Goal: Leave review/rating: Leave review/rating

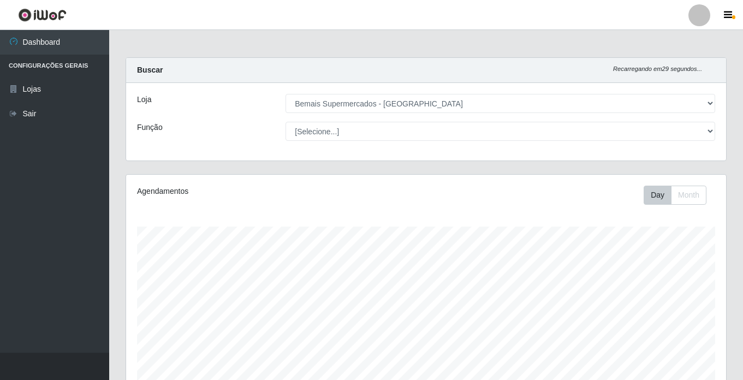
select select "250"
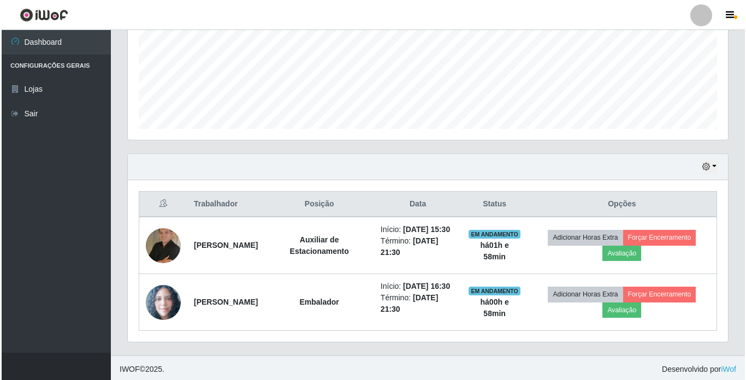
scroll to position [287, 0]
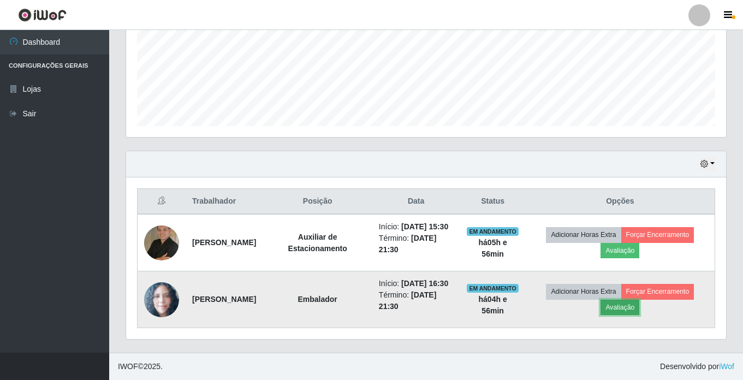
click at [632, 306] on button "Avaliação" at bounding box center [620, 307] width 39 height 15
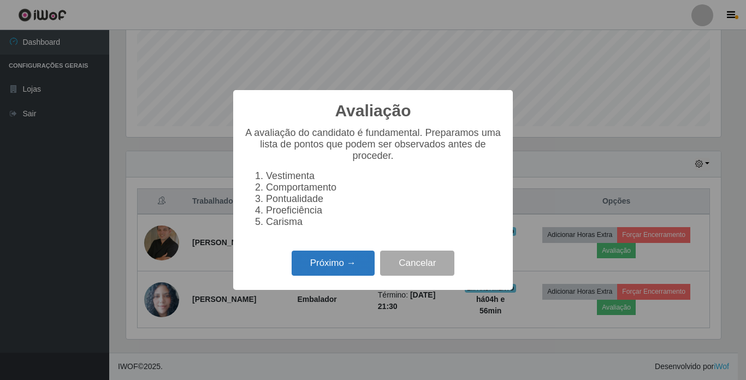
click at [364, 268] on button "Próximo →" at bounding box center [333, 264] width 83 height 26
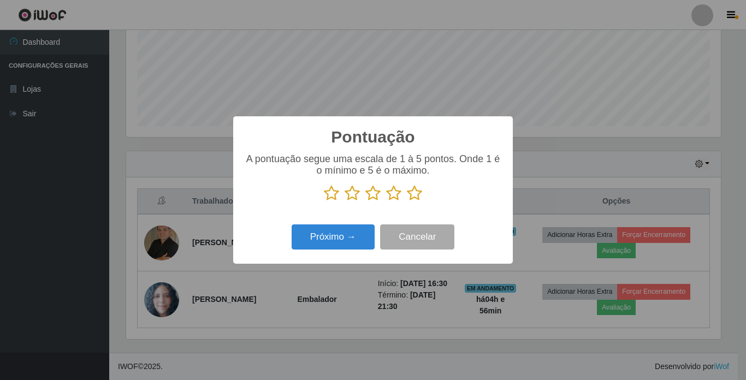
click at [417, 195] on icon at bounding box center [414, 193] width 15 height 16
click at [407, 202] on input "radio" at bounding box center [407, 202] width 0 height 0
click at [352, 238] on button "Próximo →" at bounding box center [333, 237] width 83 height 26
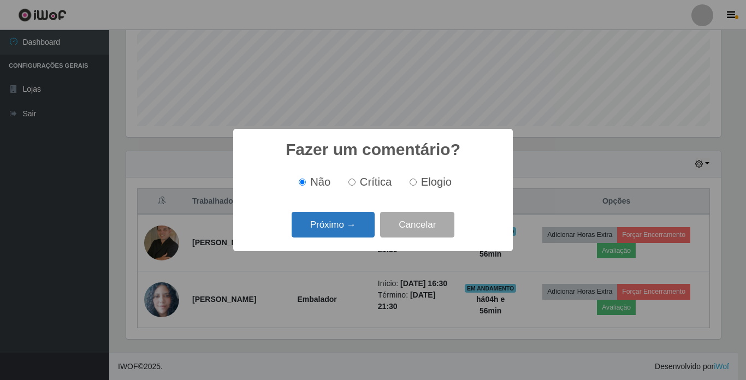
click at [354, 228] on button "Próximo →" at bounding box center [333, 225] width 83 height 26
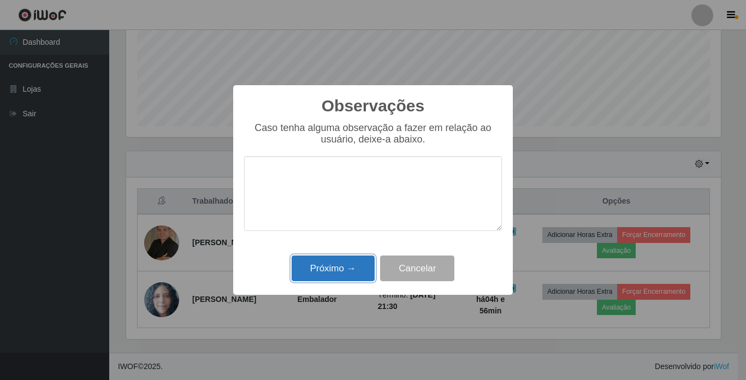
drag, startPoint x: 343, startPoint y: 274, endPoint x: 367, endPoint y: 266, distance: 25.4
click at [344, 274] on button "Próximo →" at bounding box center [333, 269] width 83 height 26
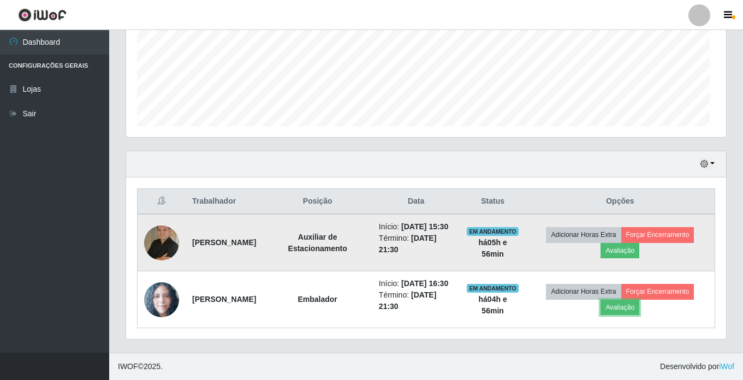
scroll to position [227, 600]
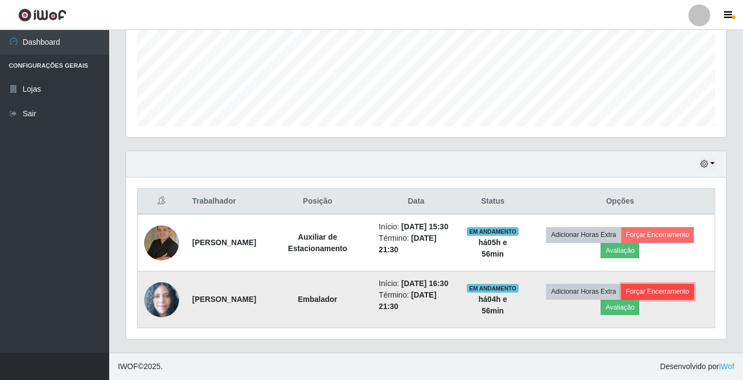
click at [682, 286] on button "Forçar Encerramento" at bounding box center [658, 291] width 73 height 15
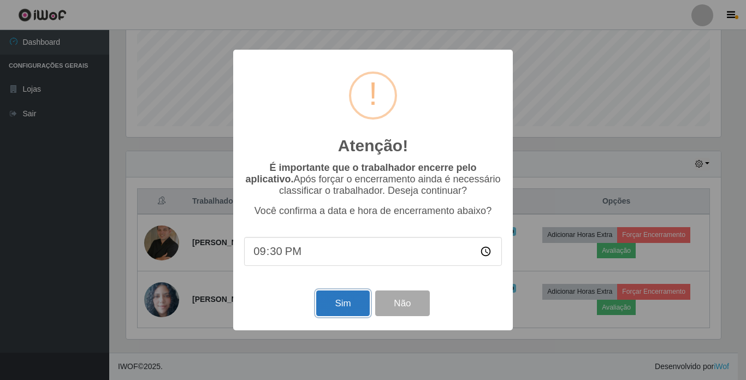
click at [350, 303] on button "Sim" at bounding box center [342, 304] width 53 height 26
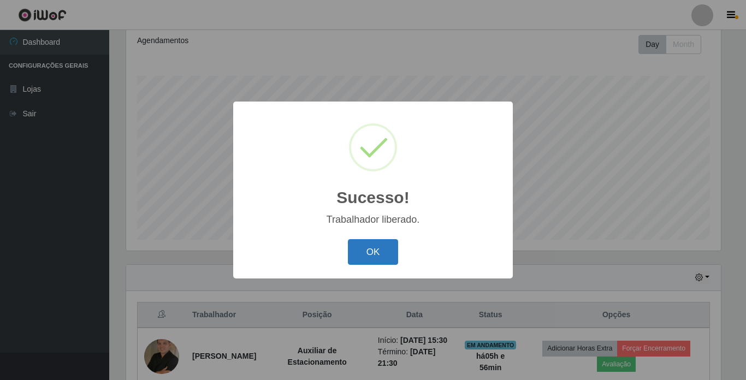
click at [374, 247] on button "OK" at bounding box center [373, 252] width 51 height 26
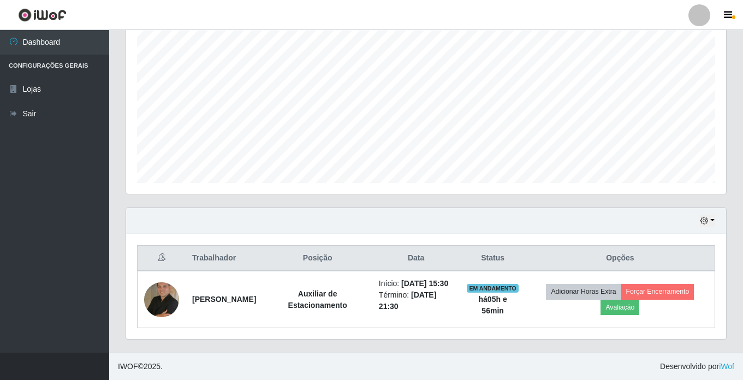
scroll to position [219, 0]
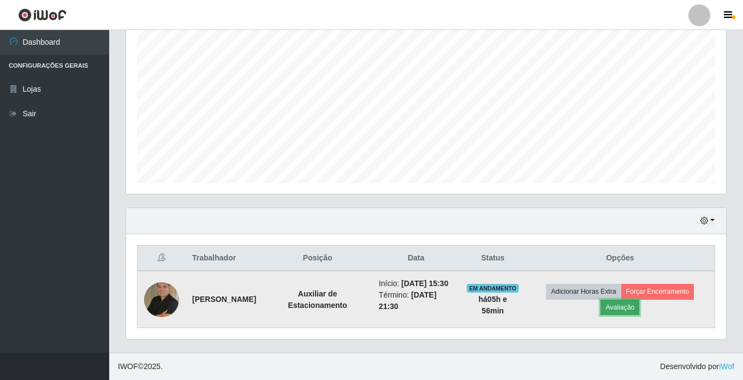
click at [634, 302] on button "Avaliação" at bounding box center [620, 307] width 39 height 15
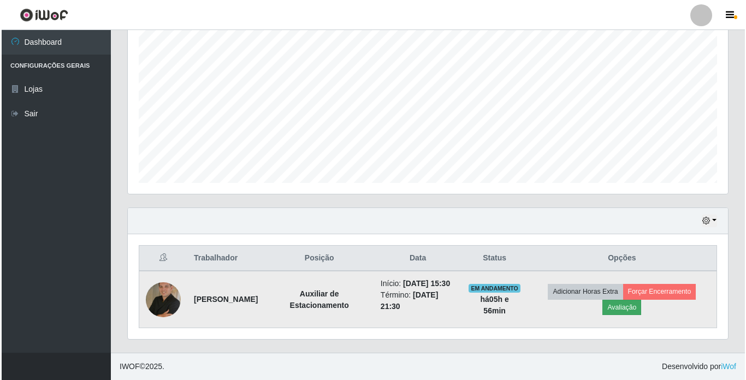
scroll to position [227, 595]
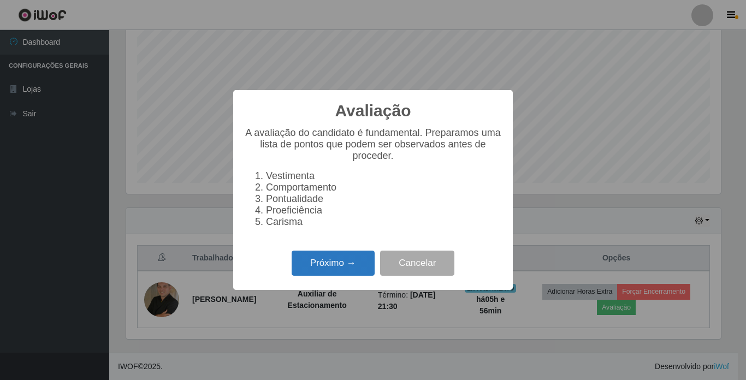
click at [317, 265] on button "Próximo →" at bounding box center [333, 264] width 83 height 26
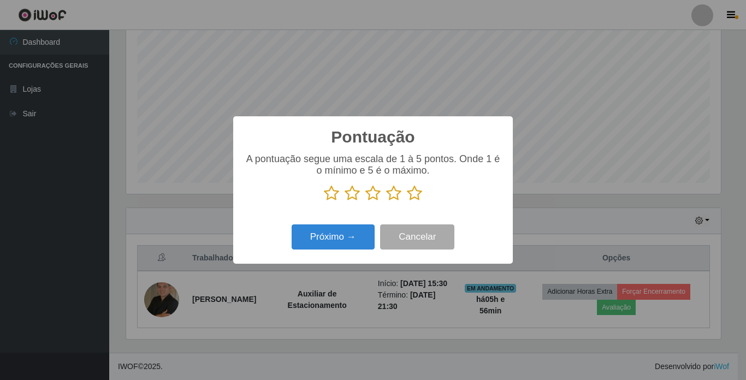
scroll to position [545935, 545567]
click at [415, 194] on icon at bounding box center [414, 193] width 15 height 16
click at [407, 202] on input "radio" at bounding box center [407, 202] width 0 height 0
click at [344, 240] on button "Próximo →" at bounding box center [333, 237] width 83 height 26
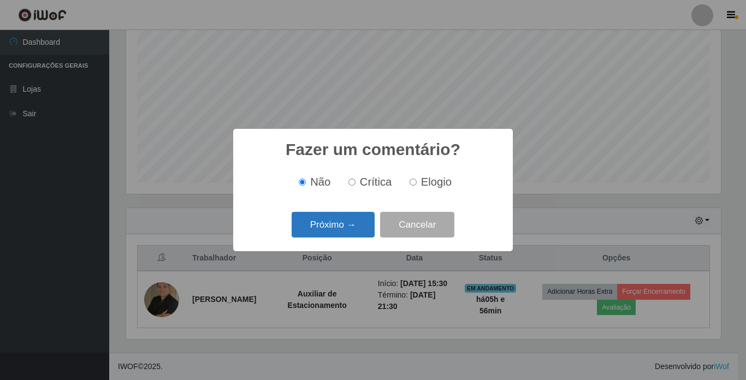
click at [342, 226] on button "Próximo →" at bounding box center [333, 225] width 83 height 26
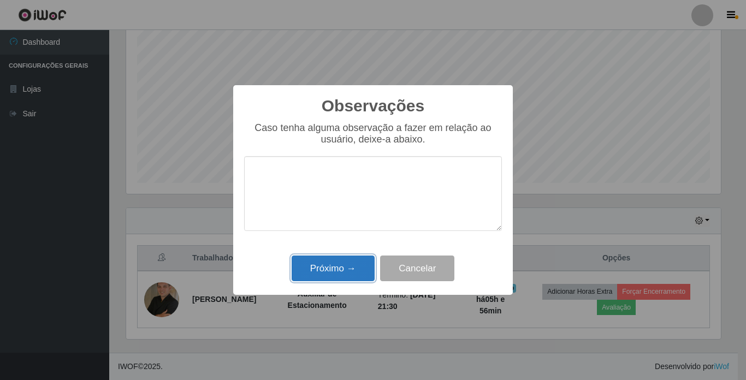
click at [343, 265] on button "Próximo →" at bounding box center [333, 269] width 83 height 26
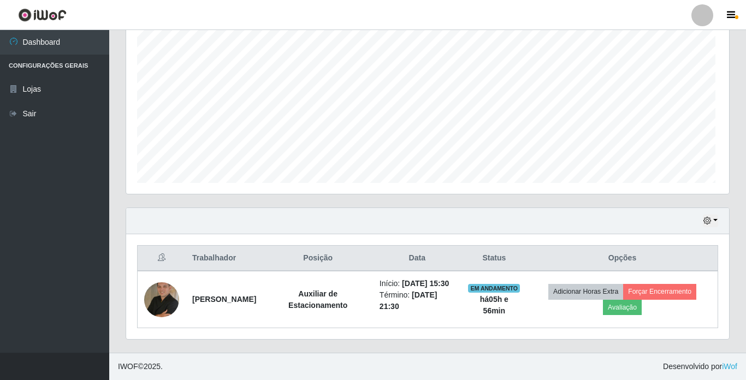
scroll to position [227, 600]
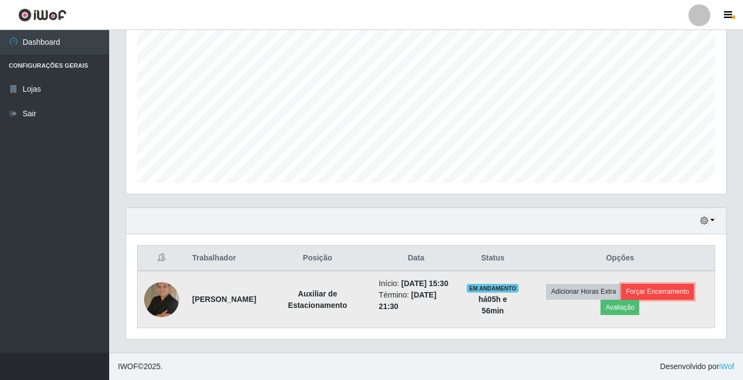
click at [675, 284] on button "Forçar Encerramento" at bounding box center [658, 291] width 73 height 15
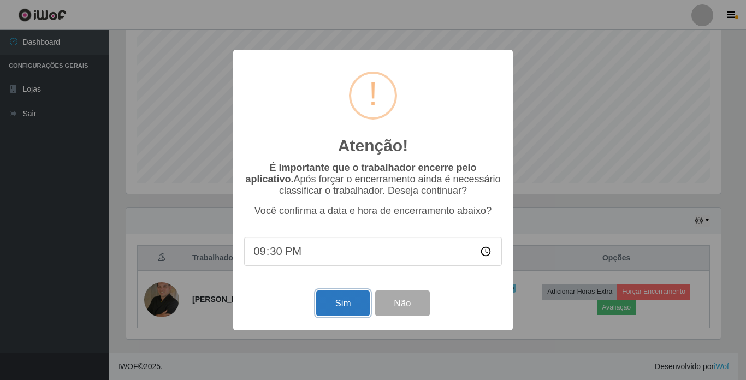
click at [345, 303] on button "Sim" at bounding box center [342, 304] width 53 height 26
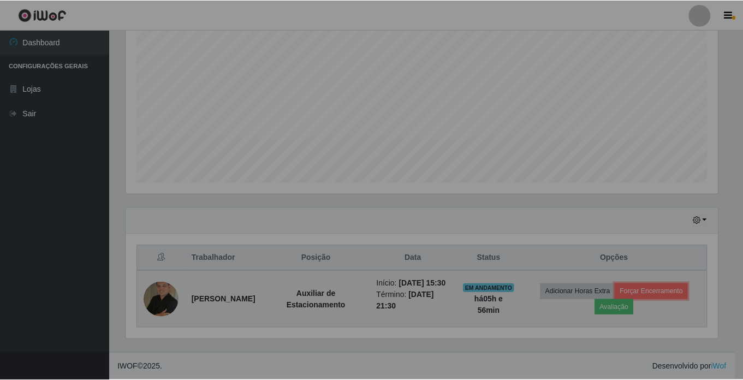
scroll to position [0, 0]
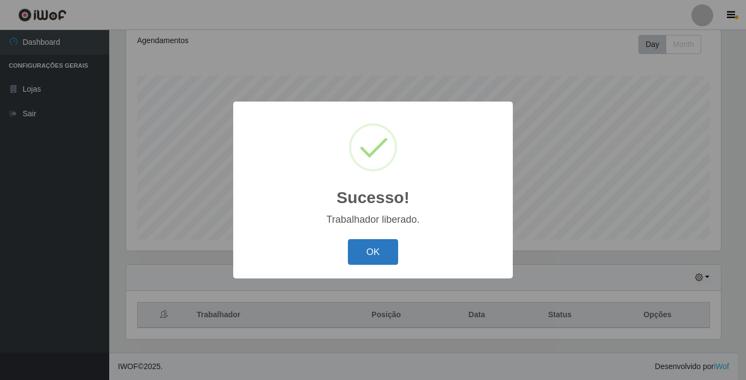
click at [372, 252] on button "OK" at bounding box center [373, 252] width 51 height 26
